Goal: Information Seeking & Learning: Check status

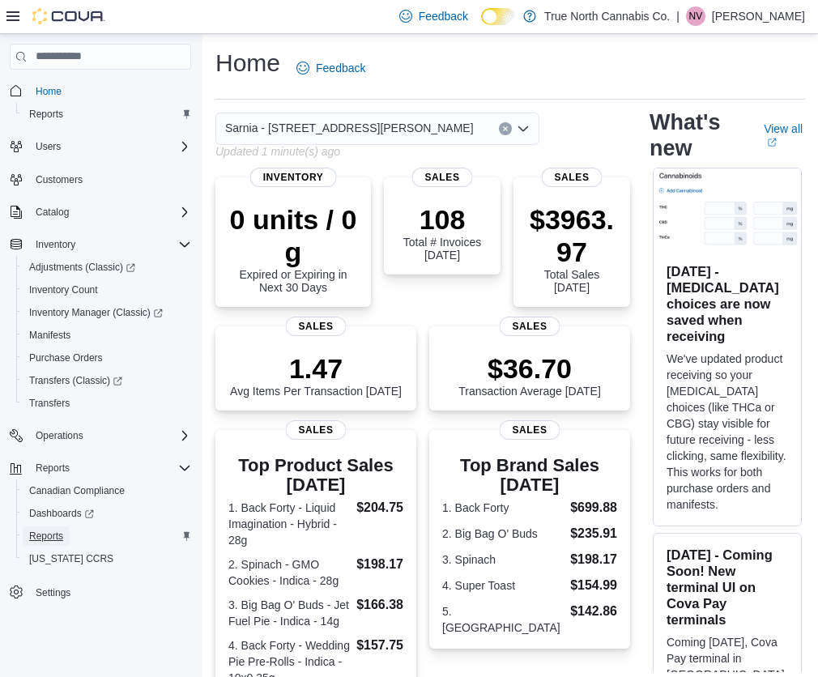
click at [45, 536] on span "Reports" at bounding box center [46, 536] width 34 height 13
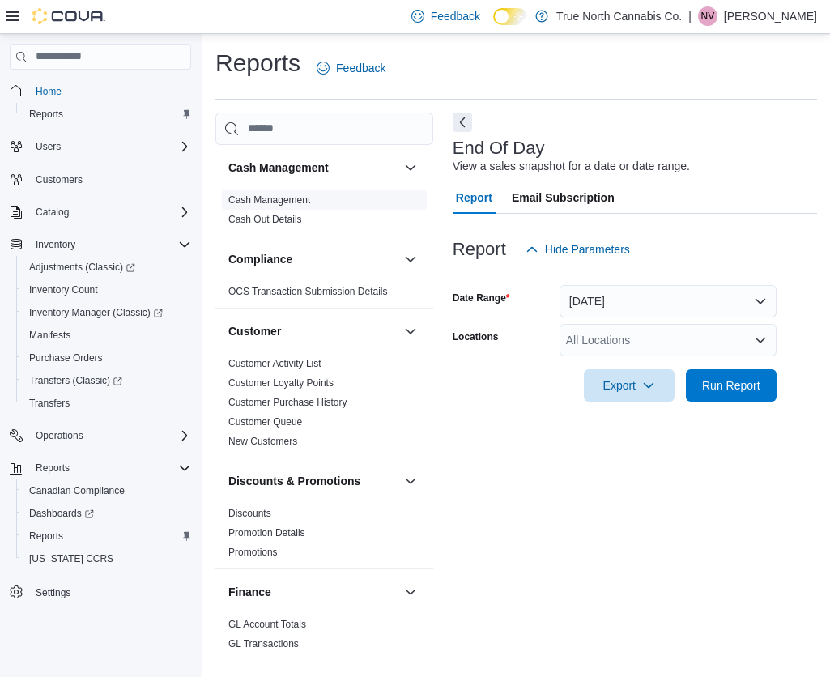
click at [286, 194] on span "Cash Management" at bounding box center [269, 200] width 82 height 13
click at [292, 196] on link "Cash Management" at bounding box center [269, 199] width 82 height 11
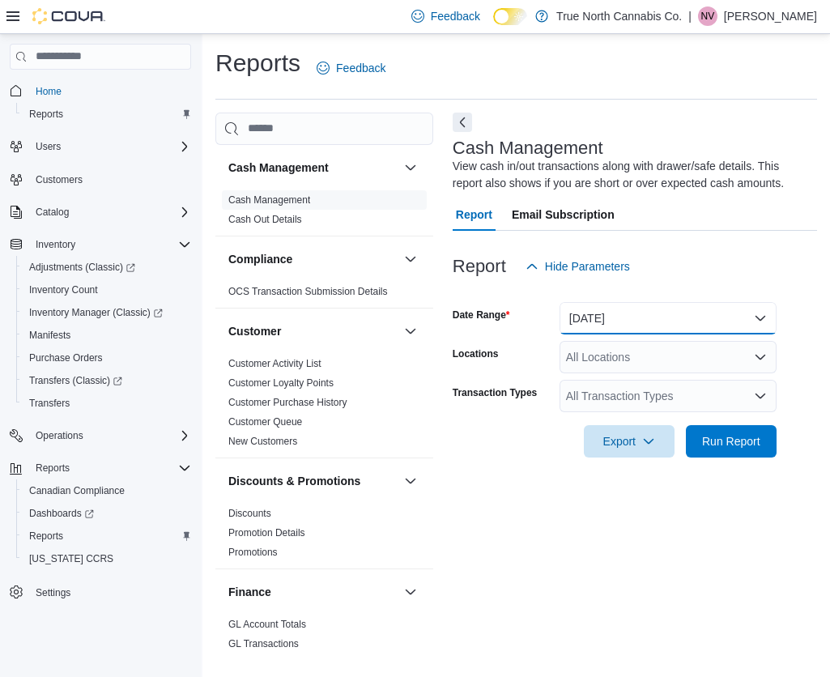
click at [590, 316] on button "Today" at bounding box center [668, 318] width 217 height 32
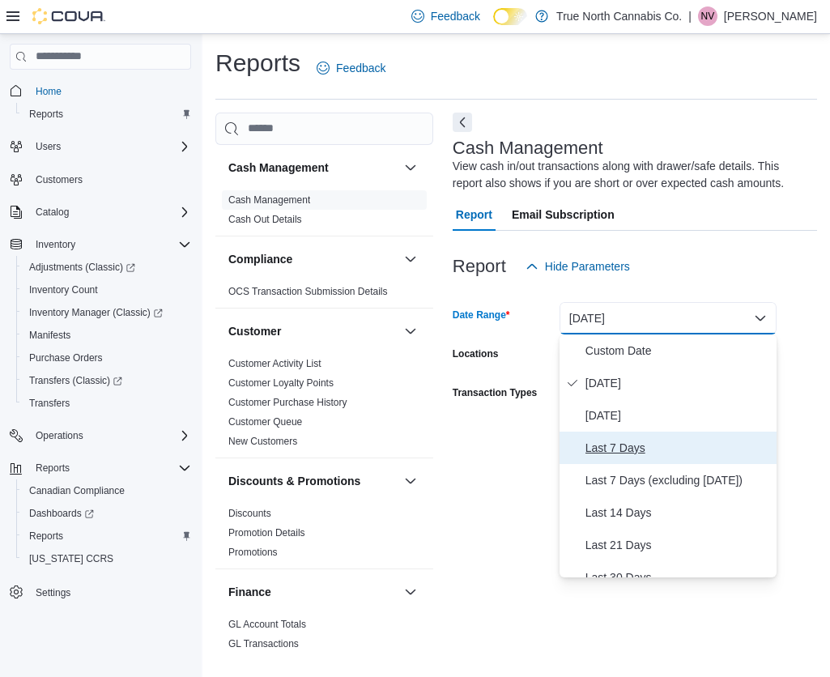
click at [613, 452] on span "Last 7 Days" at bounding box center [678, 447] width 185 height 19
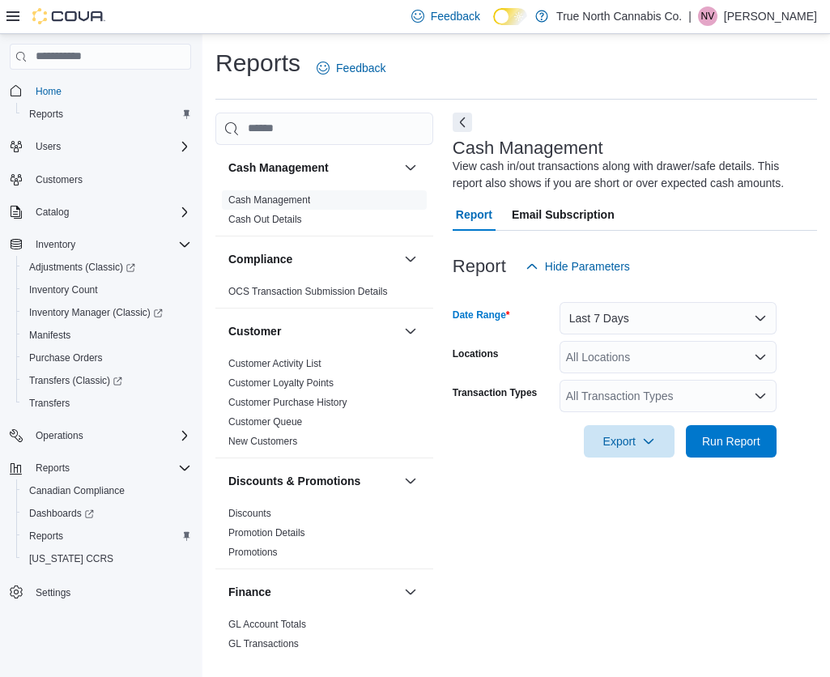
click at [612, 356] on div "All Locations" at bounding box center [668, 357] width 217 height 32
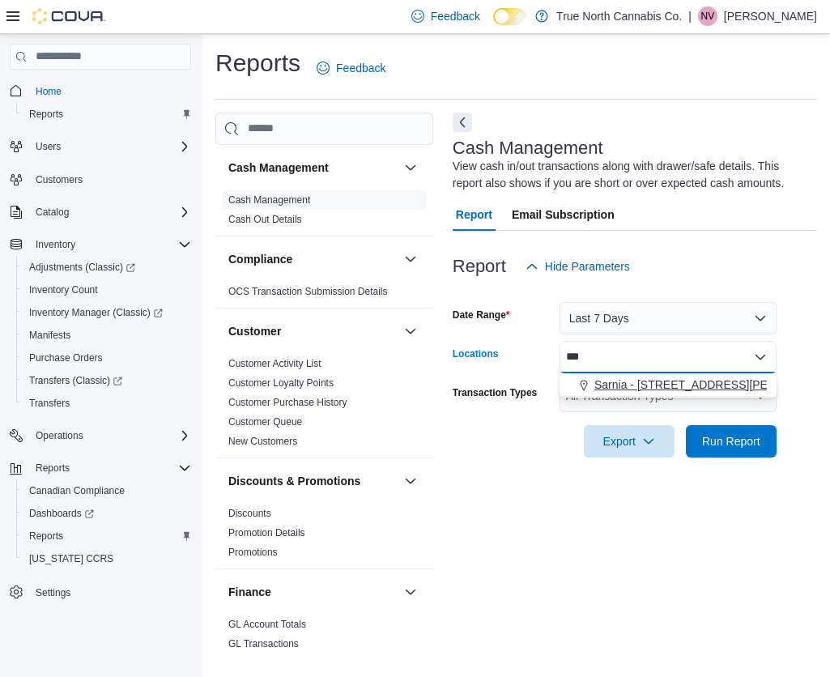
type input "***"
click at [624, 385] on span "Sarnia - [STREET_ADDRESS][PERSON_NAME]" at bounding box center [718, 385] width 249 height 16
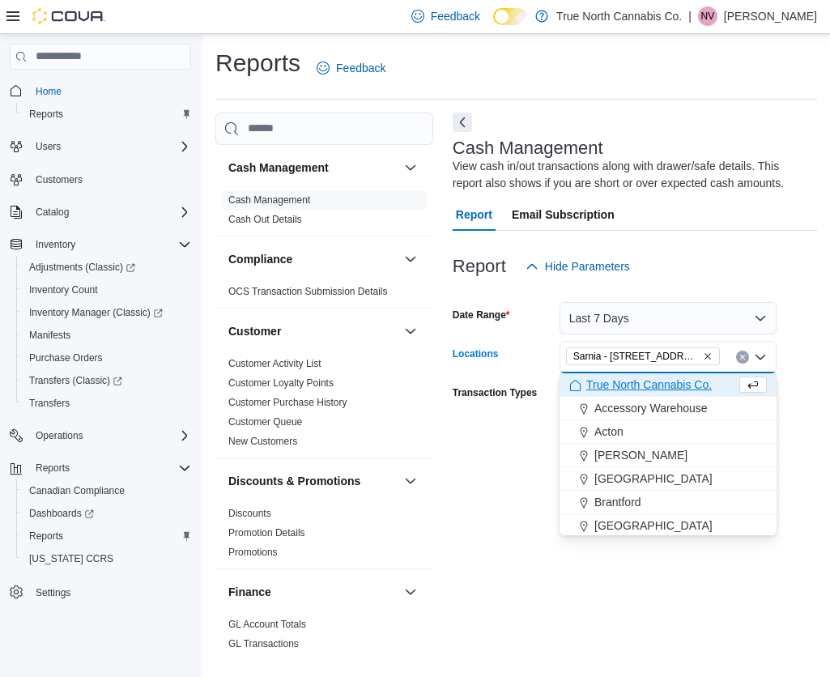
click at [488, 481] on div "Cash Management View cash in/out transactions along with drawer/safe details. T…" at bounding box center [635, 383] width 364 height 540
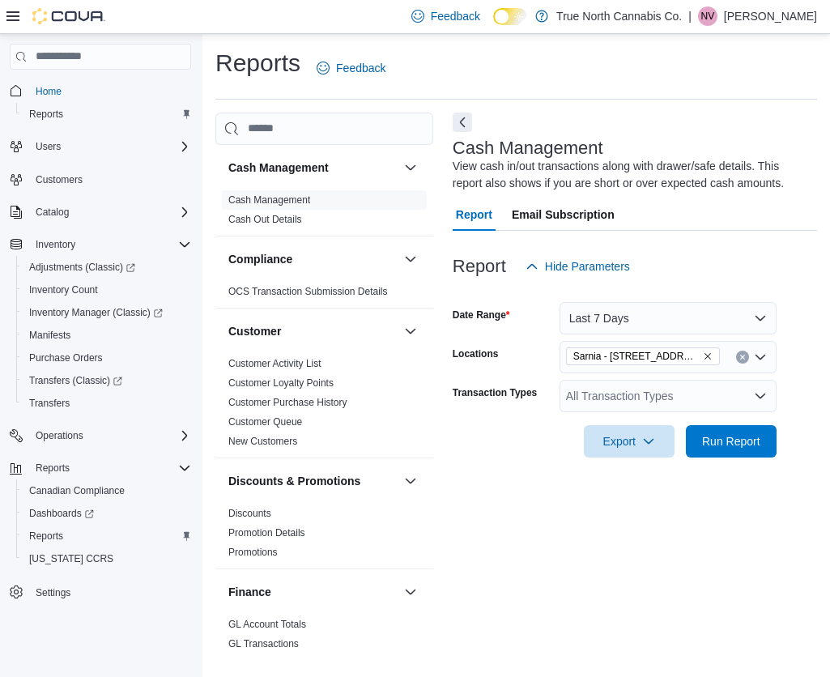
click at [720, 396] on div "All Transaction Types" at bounding box center [668, 396] width 217 height 32
click at [541, 560] on div "Cash Management View cash in/out transactions along with drawer/safe details. T…" at bounding box center [635, 383] width 364 height 540
drag, startPoint x: 644, startPoint y: 375, endPoint x: 646, endPoint y: 388, distance: 13.1
click at [644, 377] on form "Date Range Last 7 Days Locations Sarnia - 129 Mitton St S Transaction Types All…" at bounding box center [635, 370] width 364 height 175
click at [646, 388] on div "All Transaction Types" at bounding box center [668, 396] width 217 height 32
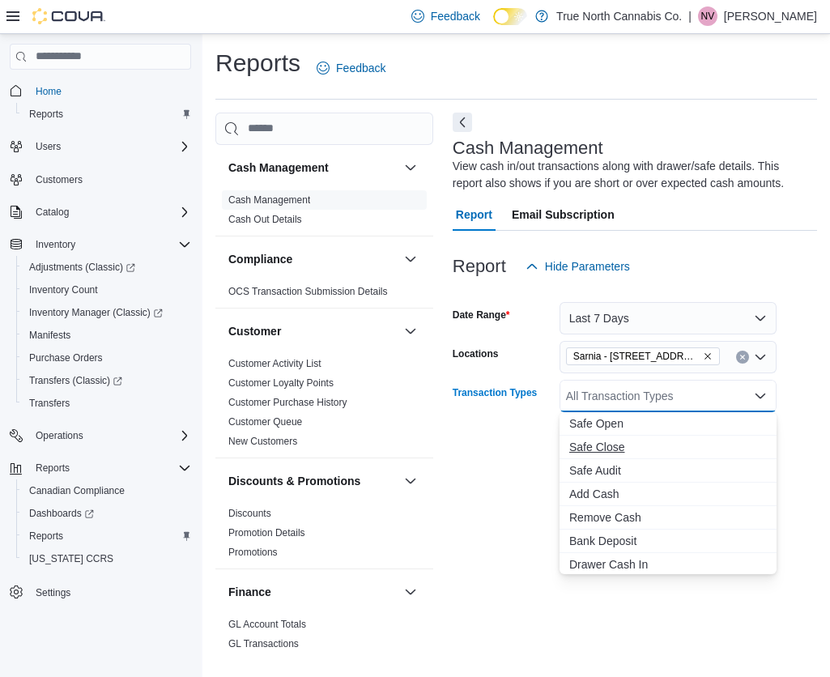
drag, startPoint x: 601, startPoint y: 443, endPoint x: 552, endPoint y: 450, distance: 49.1
click at [601, 444] on span "Safe Close" at bounding box center [668, 447] width 198 height 16
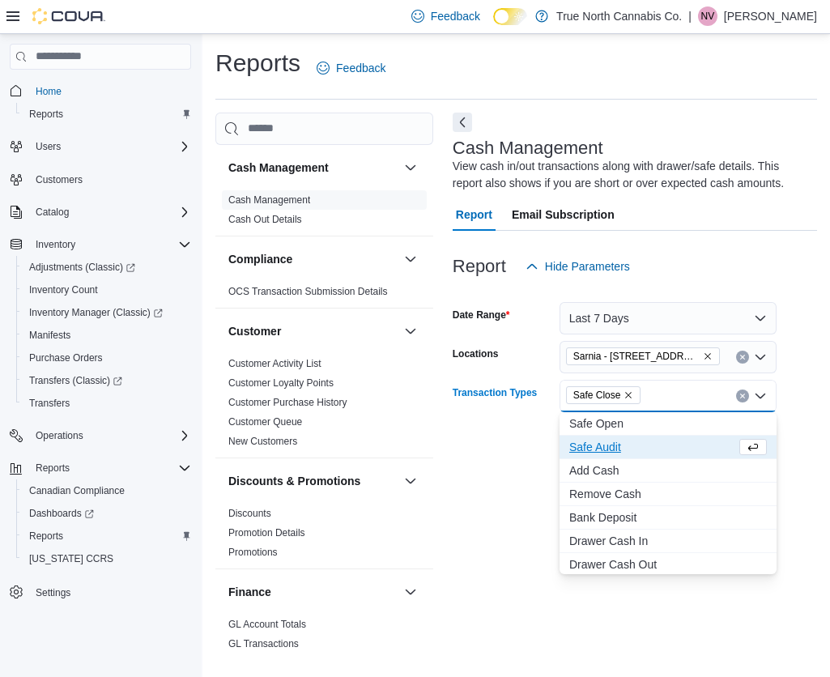
drag, startPoint x: 518, startPoint y: 437, endPoint x: 799, endPoint y: 433, distance: 281.9
click at [518, 437] on div "Export Run Report" at bounding box center [615, 441] width 324 height 32
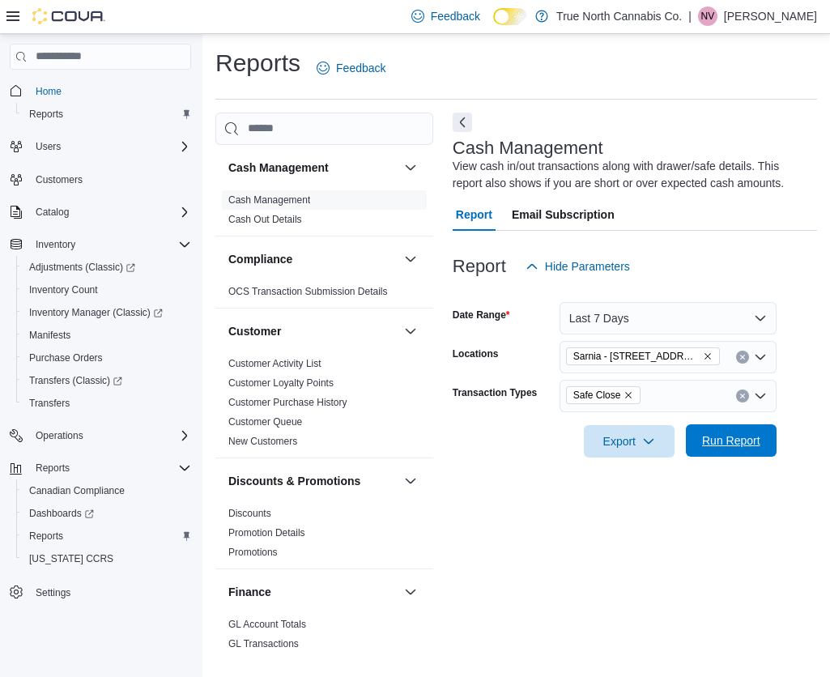
click at [727, 434] on span "Run Report" at bounding box center [731, 441] width 58 height 16
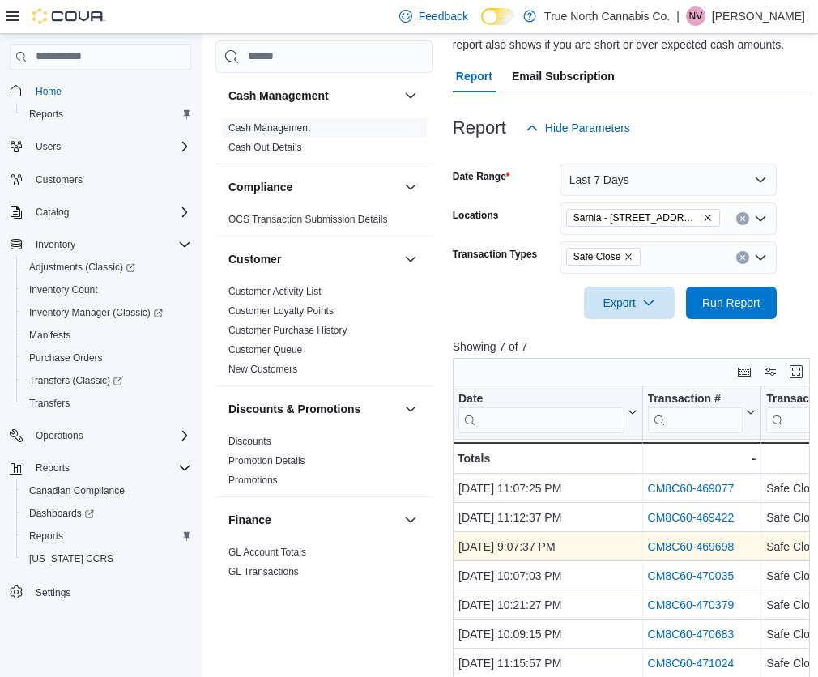
scroll to position [162, 0]
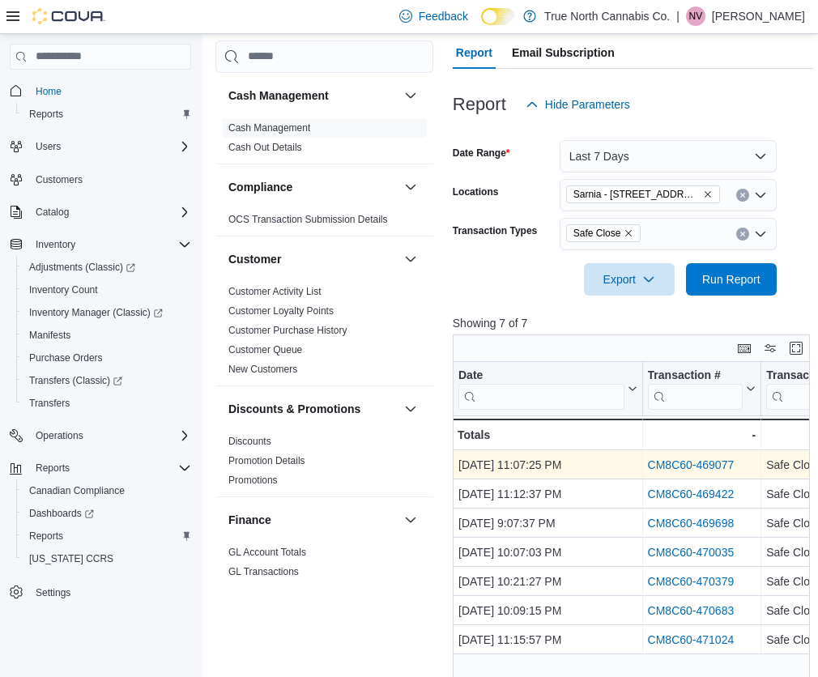
click at [694, 464] on link "CM8C60-469077" at bounding box center [690, 464] width 87 height 13
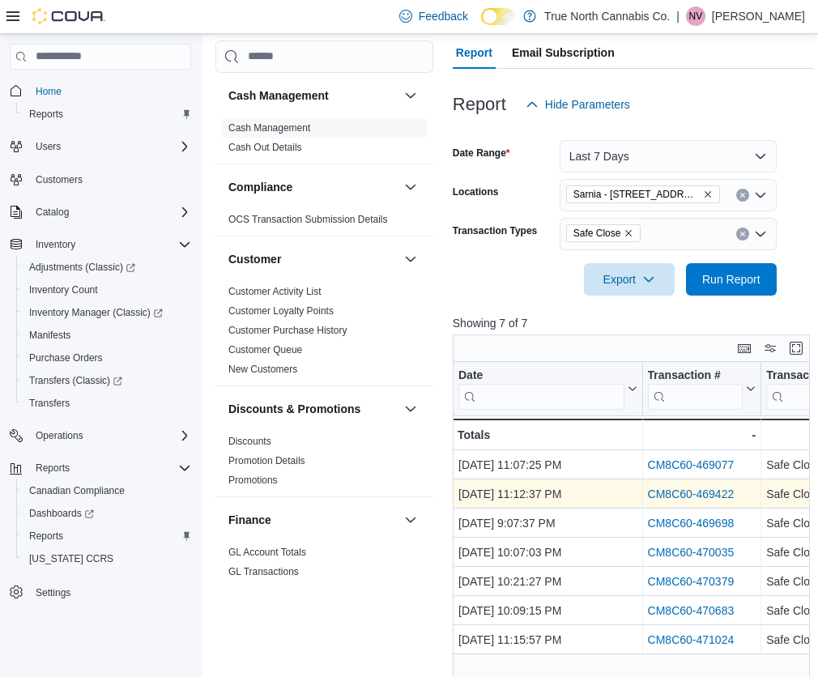
click at [691, 496] on link "CM8C60-469422" at bounding box center [690, 494] width 87 height 13
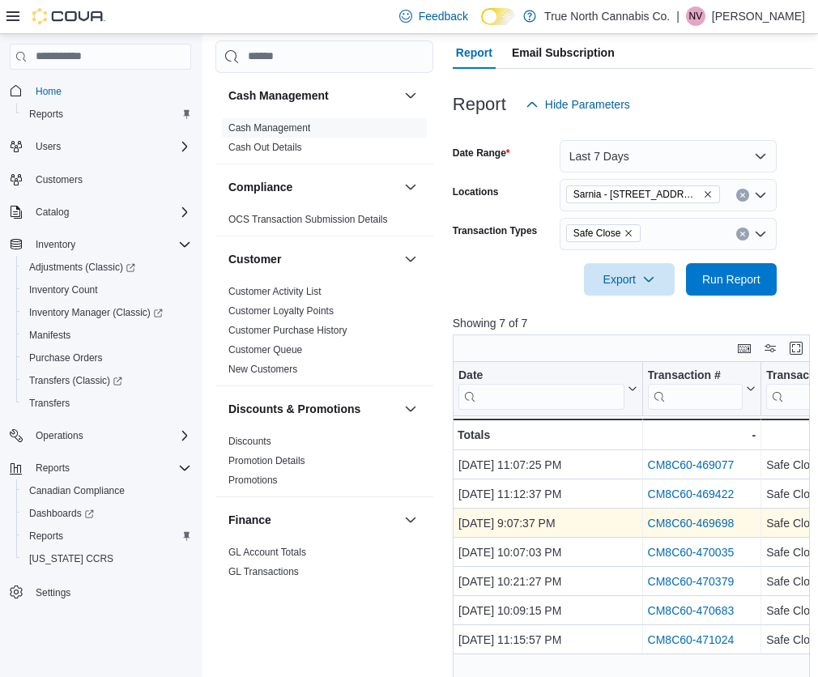
click at [717, 528] on link "CM8C60-469698" at bounding box center [690, 523] width 87 height 13
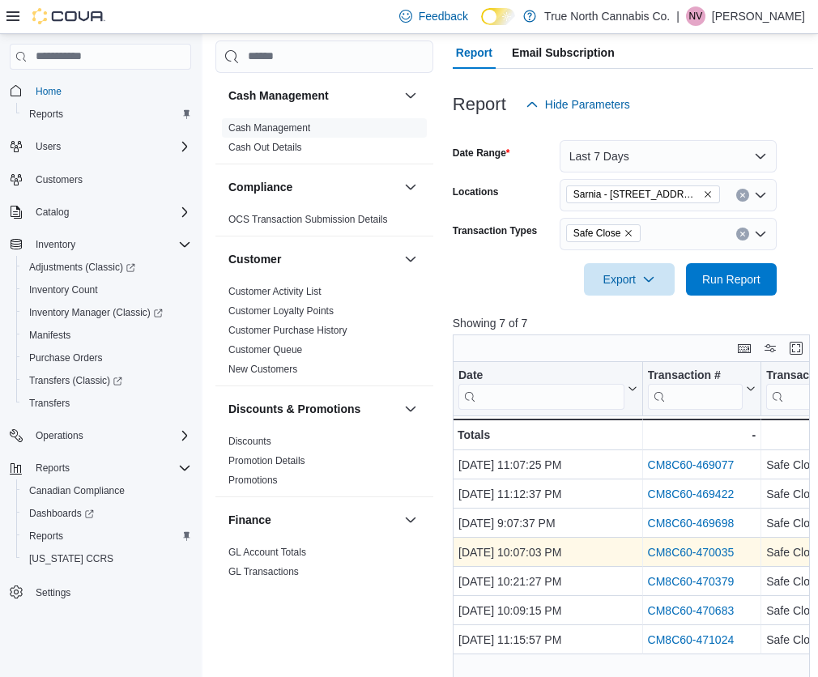
click at [686, 556] on link "CM8C60-470035" at bounding box center [690, 552] width 87 height 13
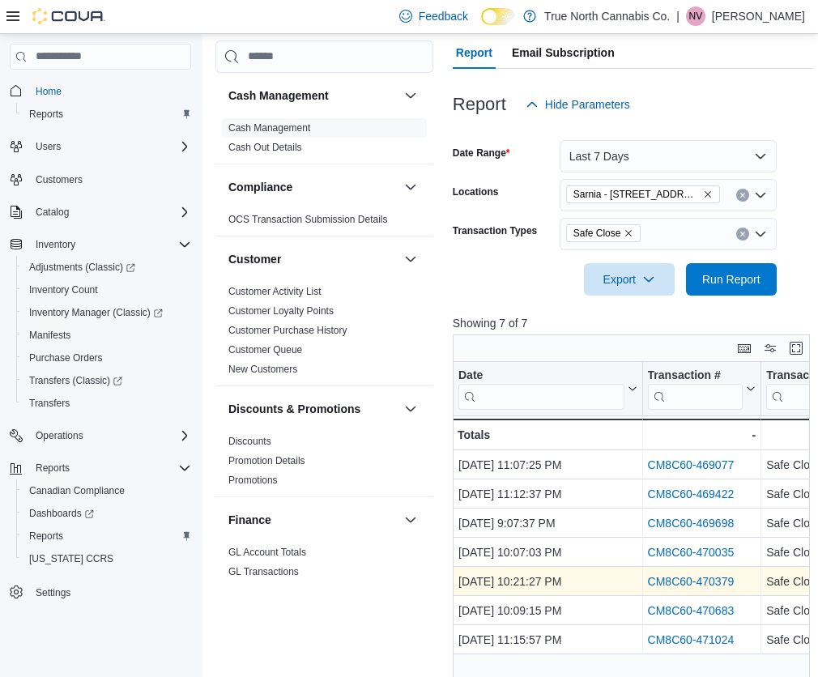
click at [685, 577] on link "CM8C60-470379" at bounding box center [690, 581] width 87 height 13
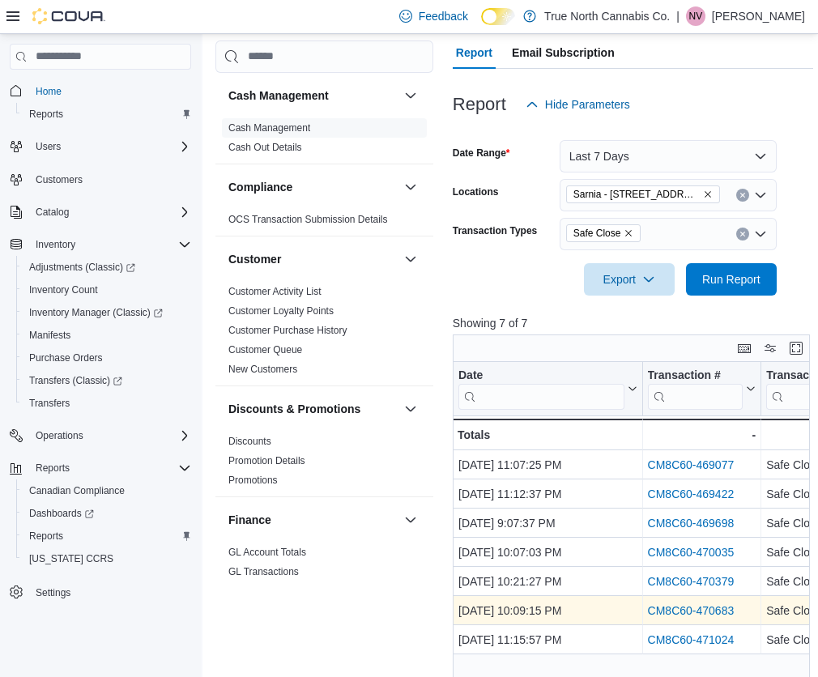
click at [667, 608] on link "CM8C60-470683" at bounding box center [690, 610] width 87 height 13
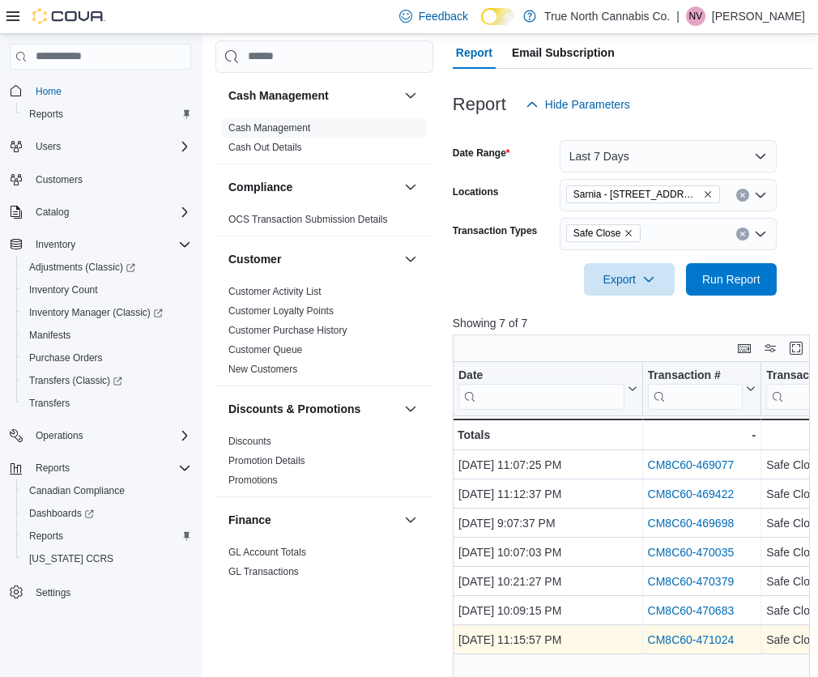
click at [664, 646] on link "CM8C60-471024" at bounding box center [690, 639] width 87 height 13
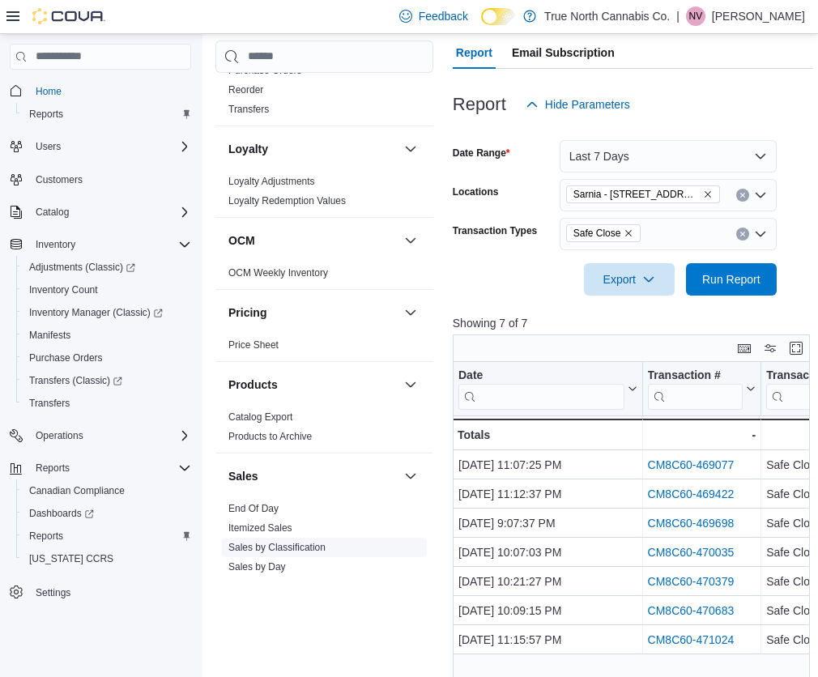
scroll to position [810, 0]
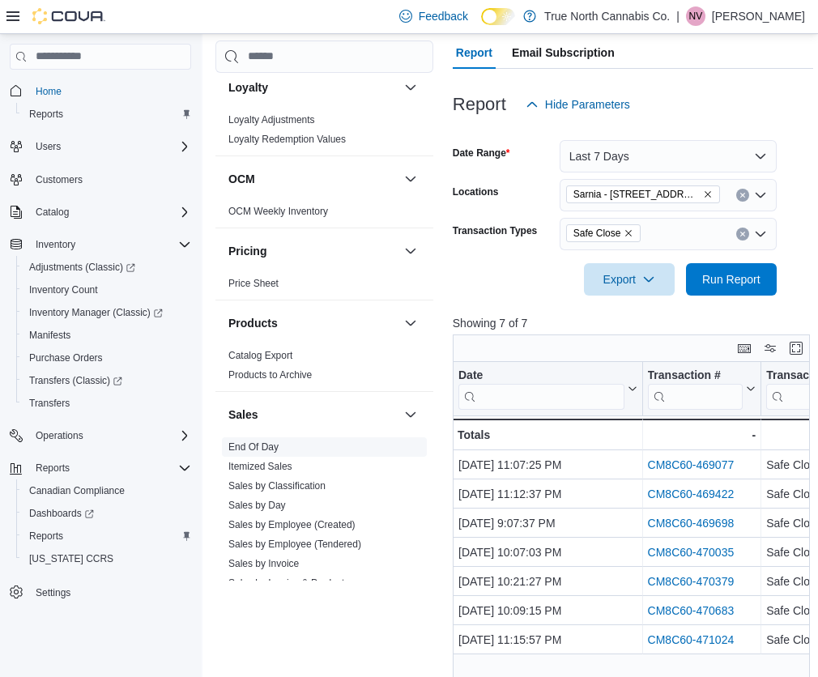
click at [269, 444] on link "End Of Day" at bounding box center [253, 446] width 50 height 11
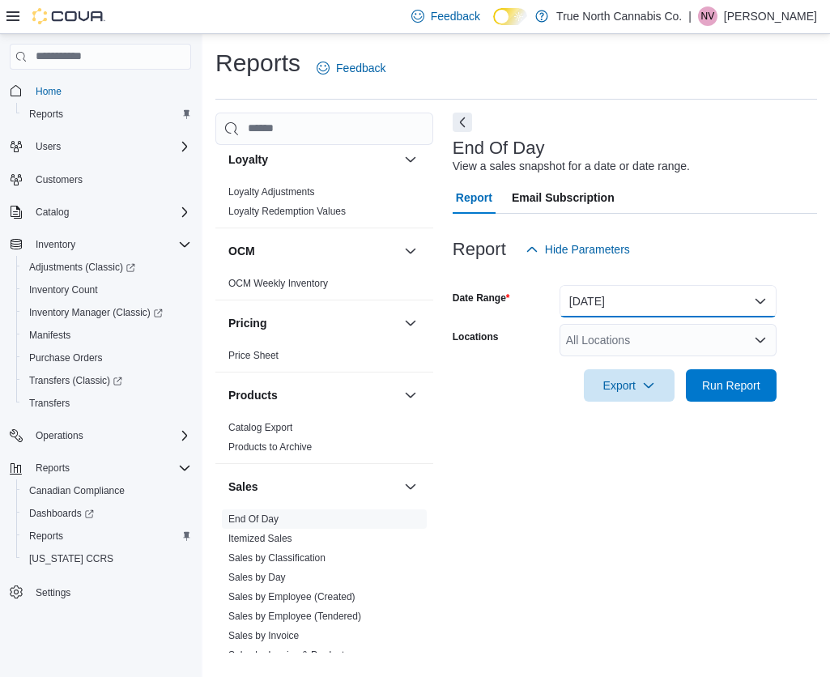
click at [620, 290] on button "Today" at bounding box center [668, 301] width 217 height 32
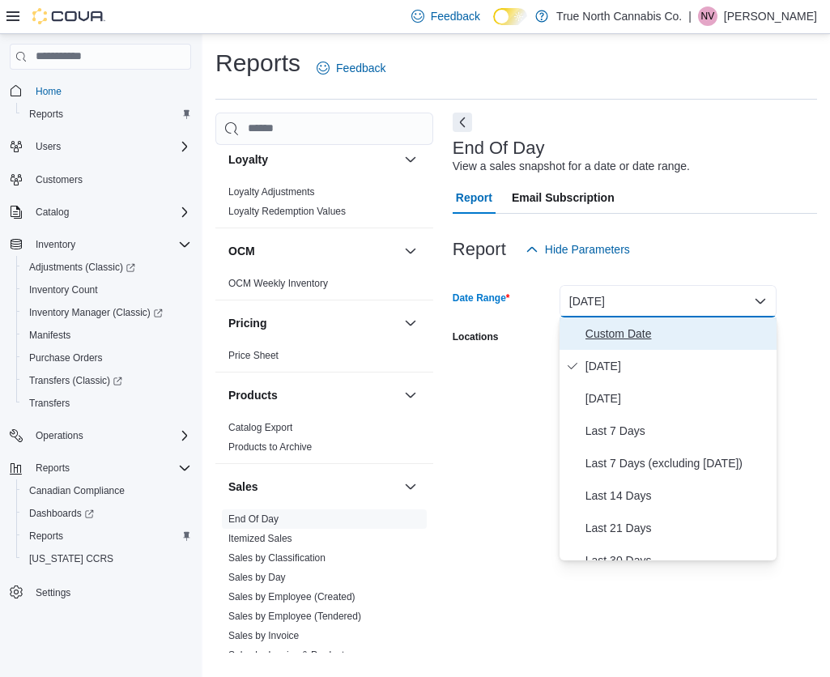
click at [620, 335] on span "Custom Date" at bounding box center [678, 333] width 185 height 19
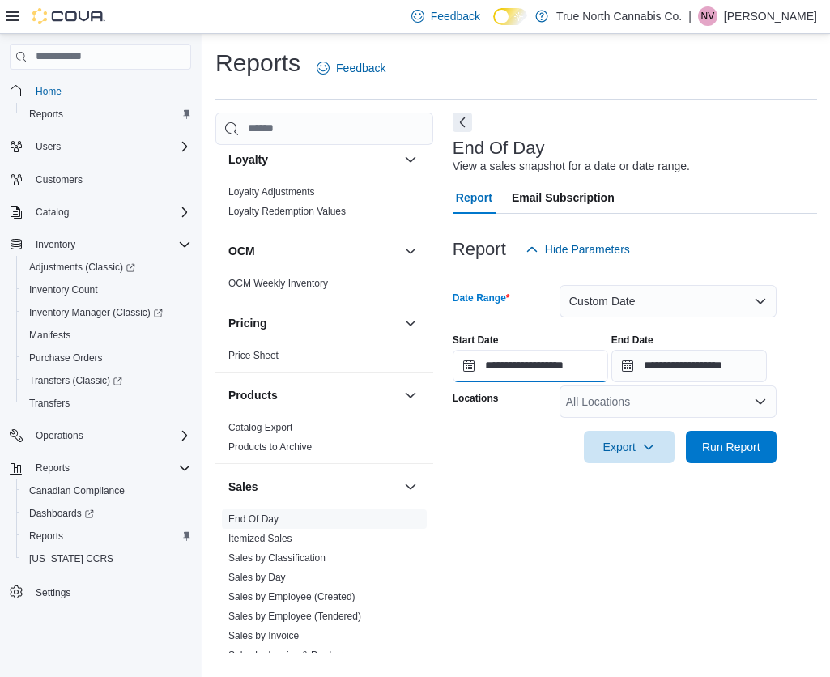
click at [528, 366] on input "**********" at bounding box center [531, 366] width 156 height 32
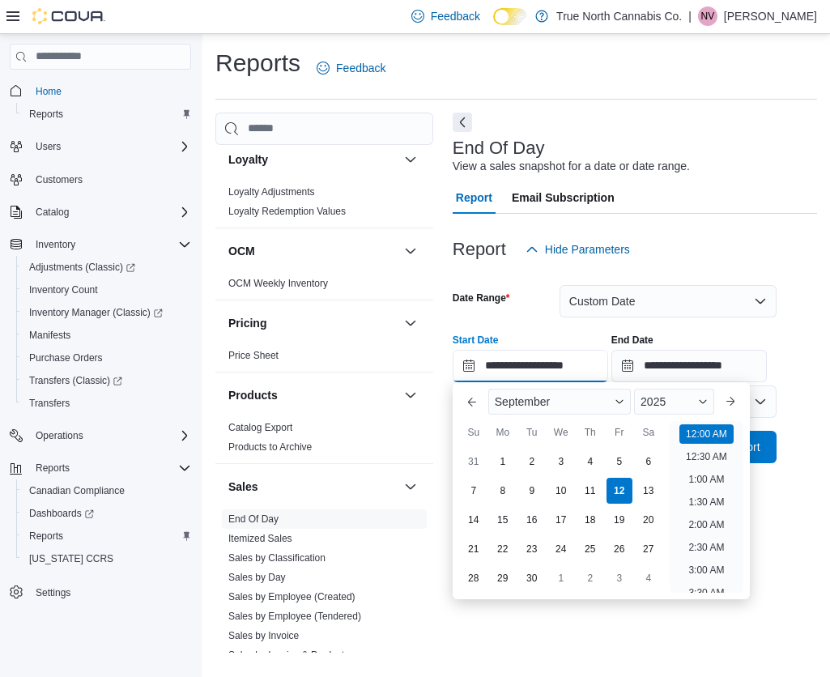
scroll to position [50, 0]
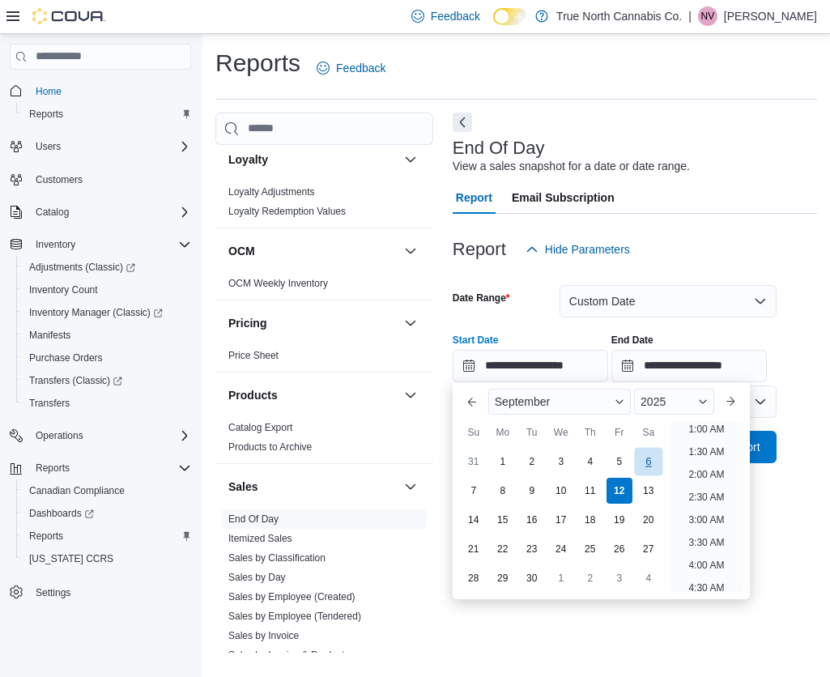
click at [646, 462] on div "6" at bounding box center [648, 461] width 28 height 28
type input "**********"
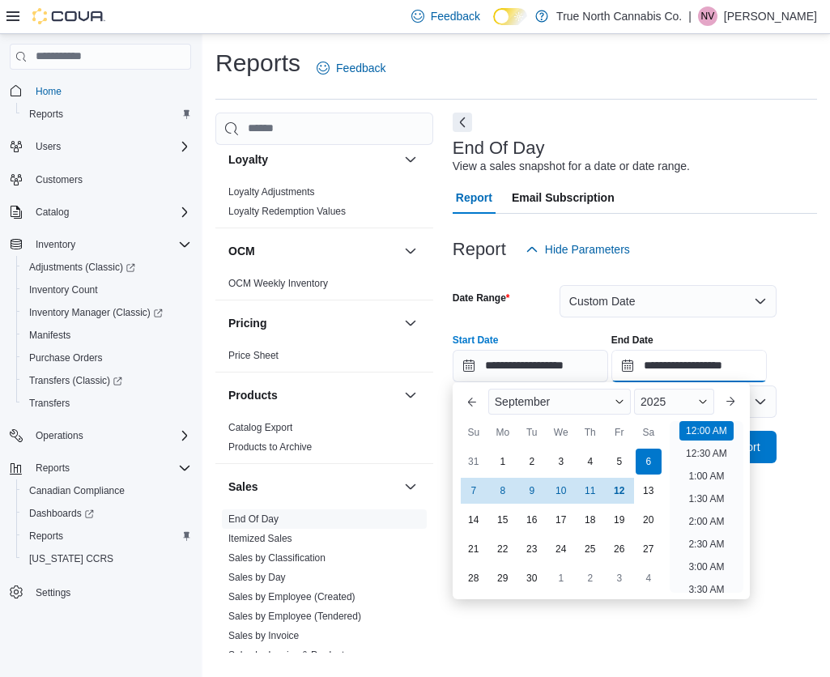
click at [680, 356] on input "**********" at bounding box center [689, 366] width 156 height 32
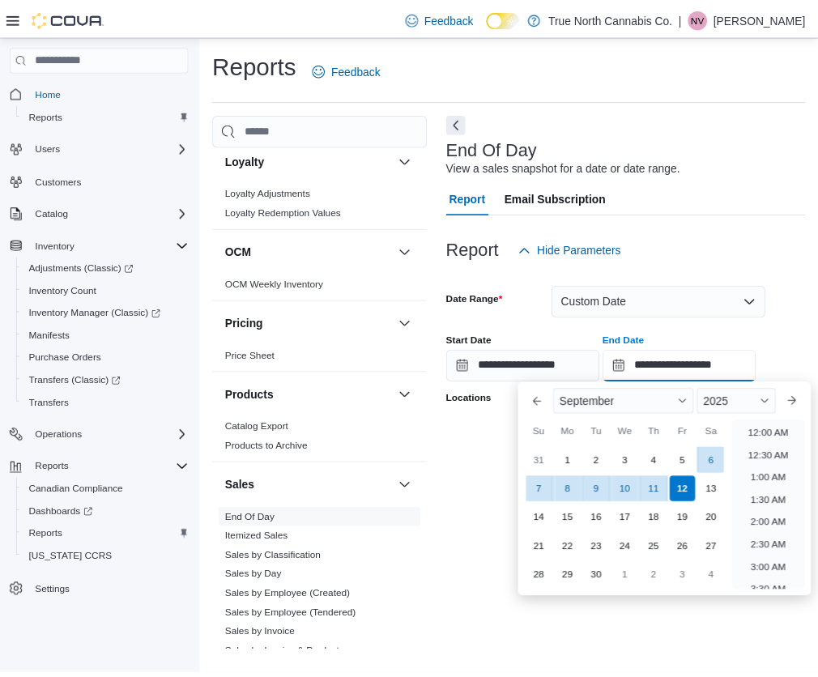
scroll to position [920, 0]
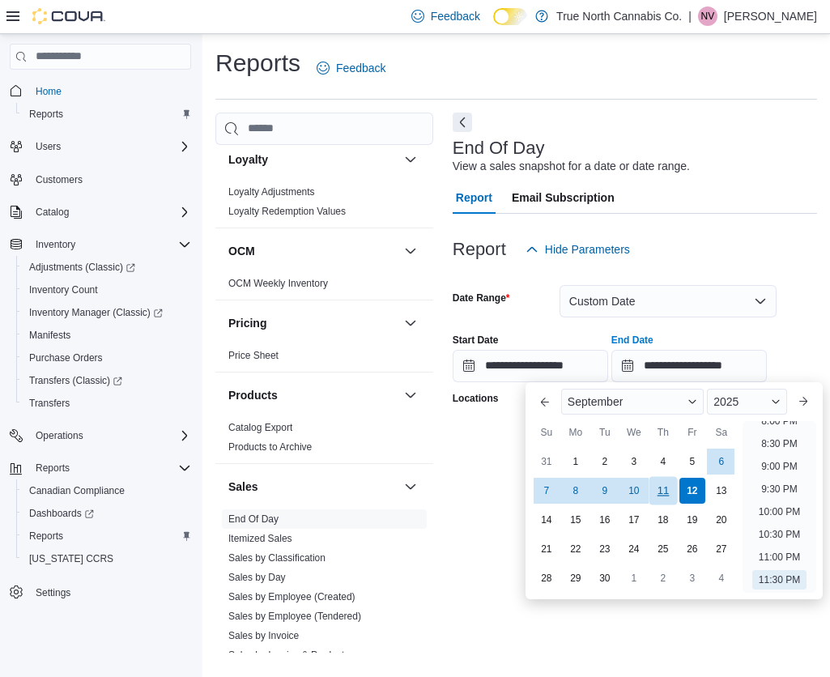
click at [663, 492] on div "11" at bounding box center [663, 490] width 28 height 28
type input "**********"
click at [744, 286] on button "Custom Date" at bounding box center [668, 301] width 217 height 32
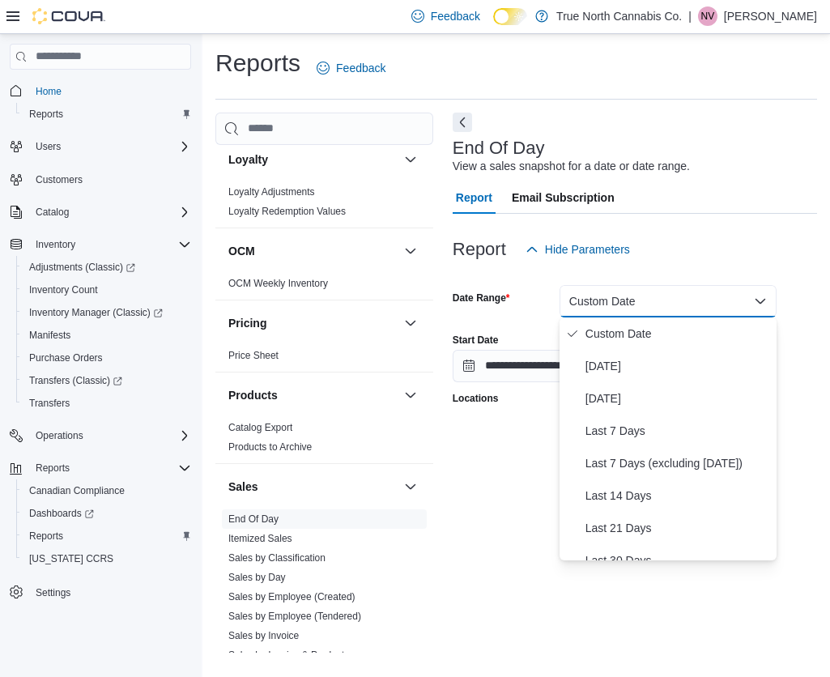
click at [678, 234] on div "Report Hide Parameters" at bounding box center [635, 249] width 364 height 32
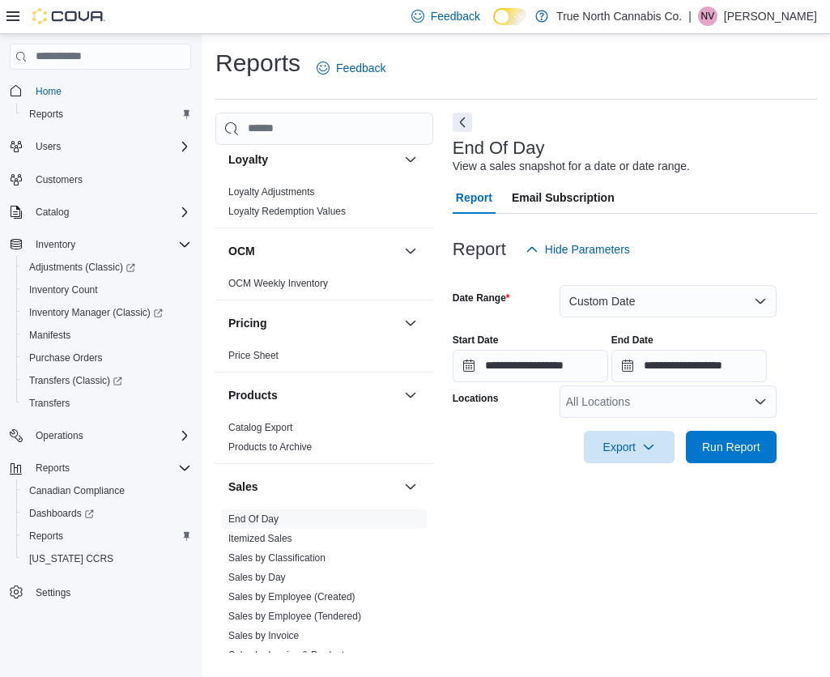
click at [595, 411] on div "All Locations" at bounding box center [668, 402] width 217 height 32
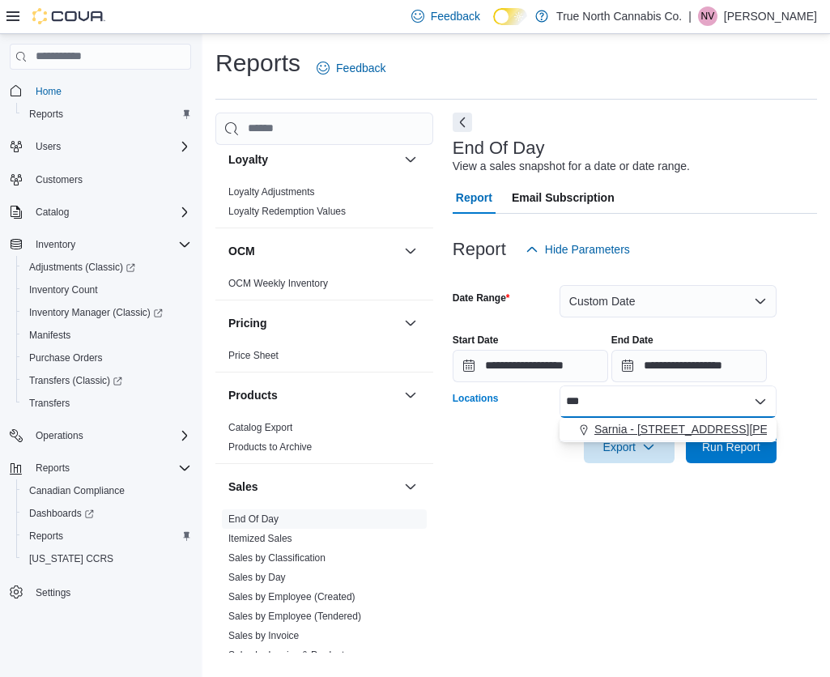
type input "***"
click at [693, 418] on button "Sarnia - [STREET_ADDRESS][PERSON_NAME]" at bounding box center [668, 429] width 217 height 23
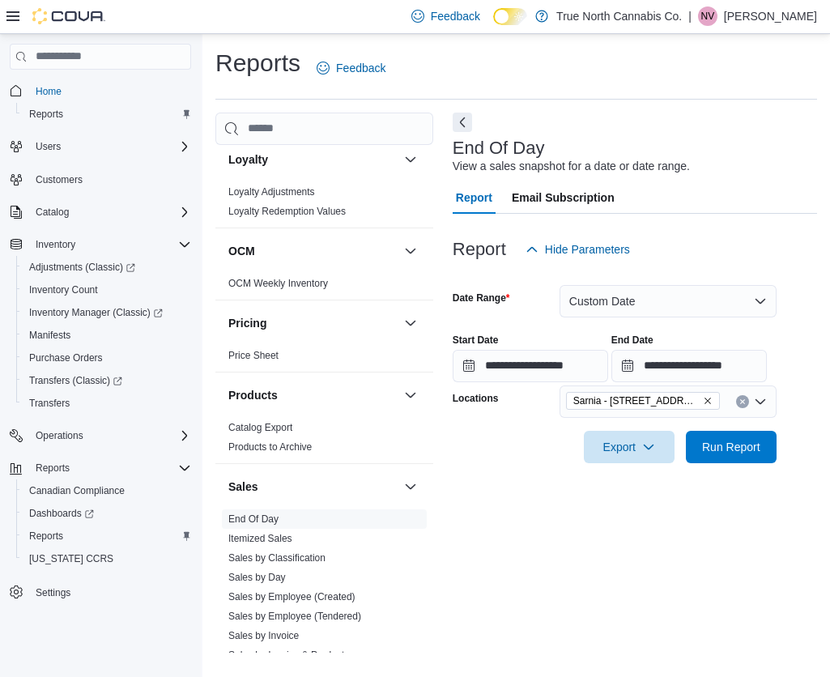
click at [502, 480] on div at bounding box center [635, 472] width 364 height 19
click at [735, 444] on span "Run Report" at bounding box center [731, 446] width 58 height 16
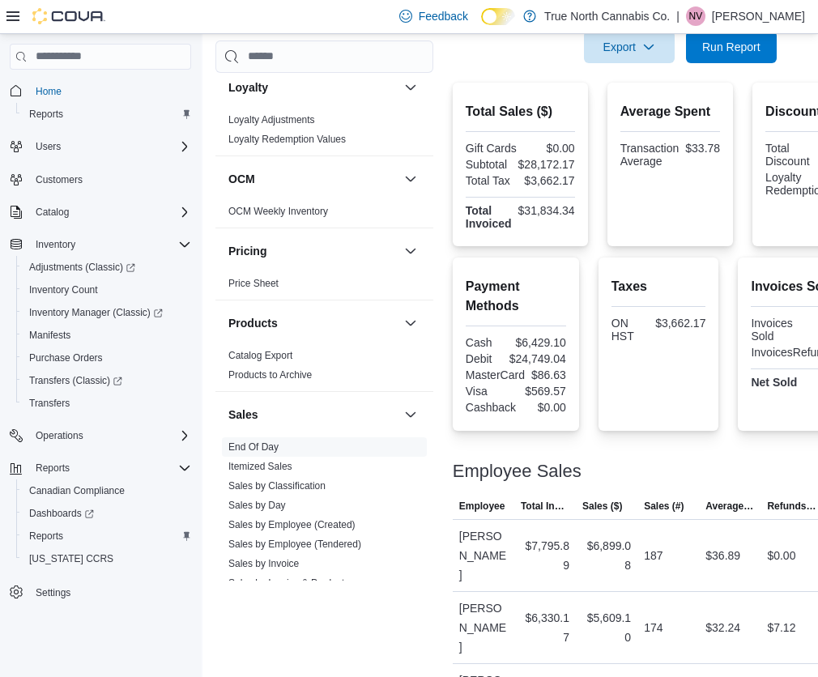
scroll to position [324, 0]
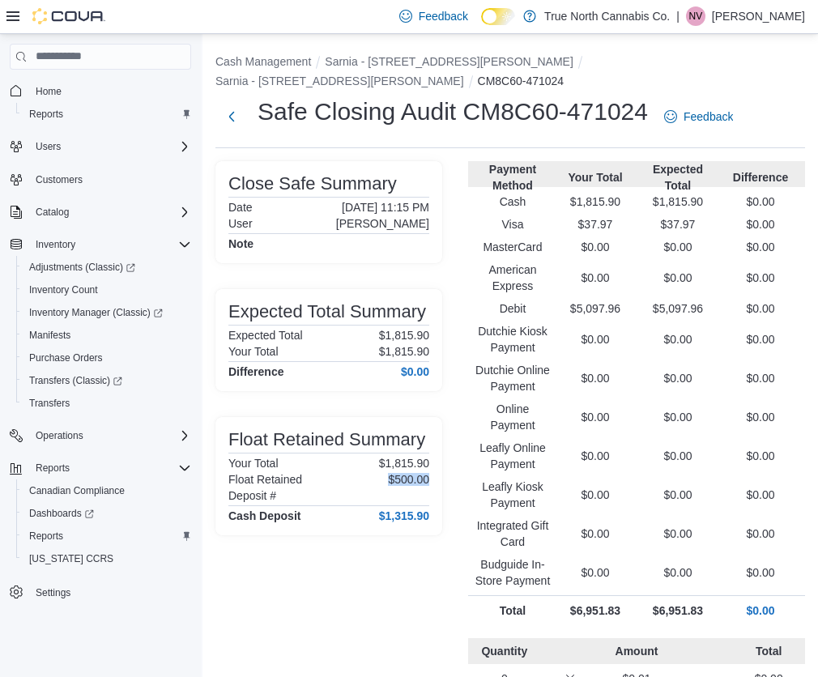
drag, startPoint x: 430, startPoint y: 454, endPoint x: 347, endPoint y: 464, distance: 84.0
click at [347, 464] on div "Float Retained Summary Your Total $1,815.90 Float Retained $500.00 Deposit # Ca…" at bounding box center [328, 476] width 227 height 118
click at [347, 473] on div "Float Retained $500.00" at bounding box center [328, 479] width 201 height 13
